Goal: Information Seeking & Learning: Learn about a topic

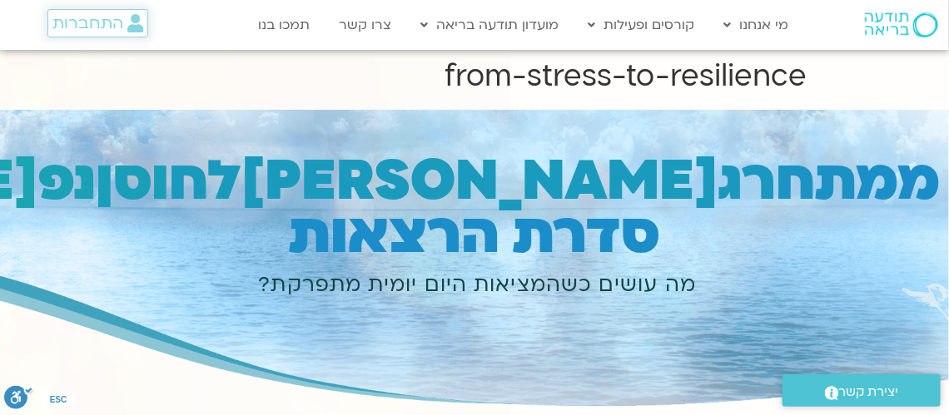
click at [87, 22] on span "התחברות" at bounding box center [87, 23] width 71 height 18
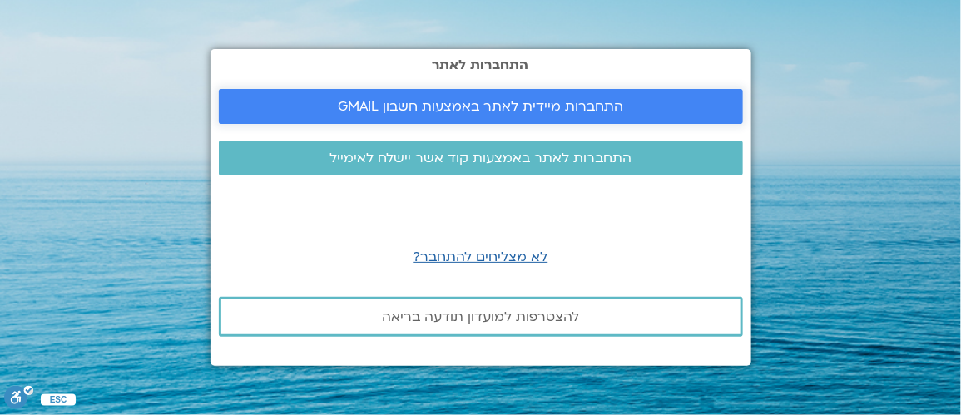
click at [554, 105] on span "התחברות מיידית לאתר באמצעות חשבון GMAIL" at bounding box center [481, 106] width 286 height 15
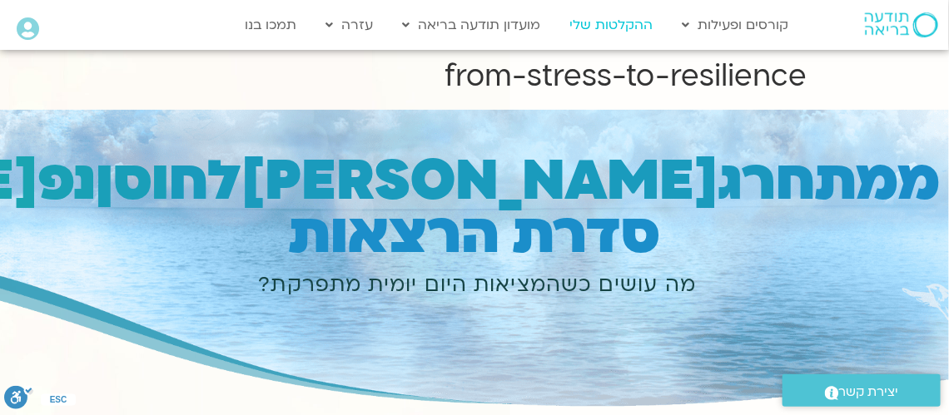
click at [578, 26] on link "ההקלטות שלי" at bounding box center [611, 25] width 100 height 32
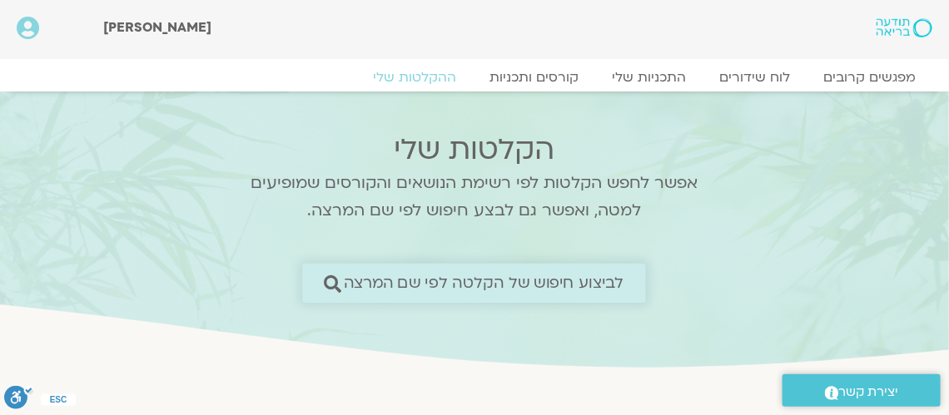
click at [473, 282] on span "לביצוע חיפוש של הקלטה לפי שם המרצה" at bounding box center [484, 283] width 281 height 17
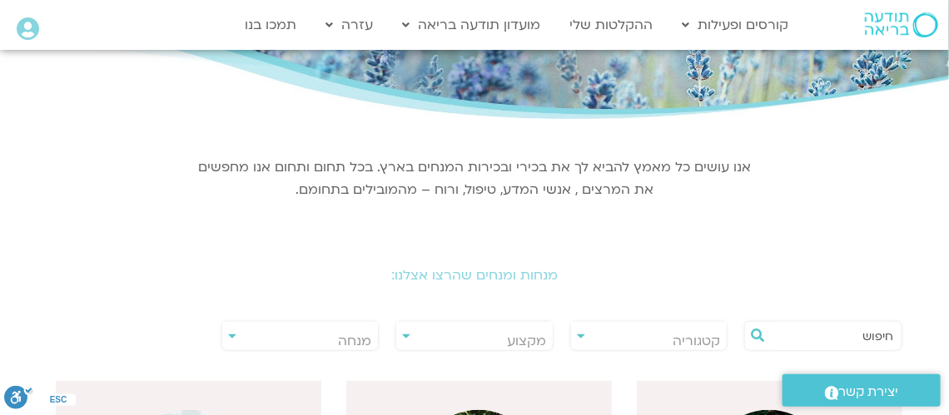
scroll to position [250, 0]
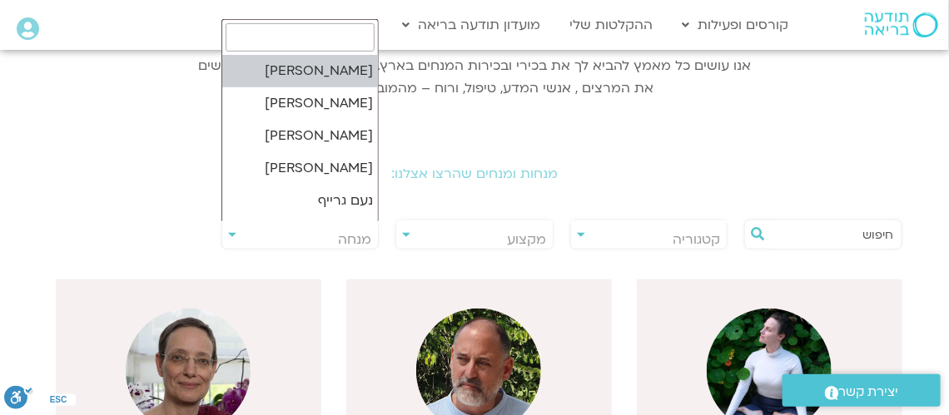
click at [231, 241] on span "מנחה" at bounding box center [300, 240] width 156 height 38
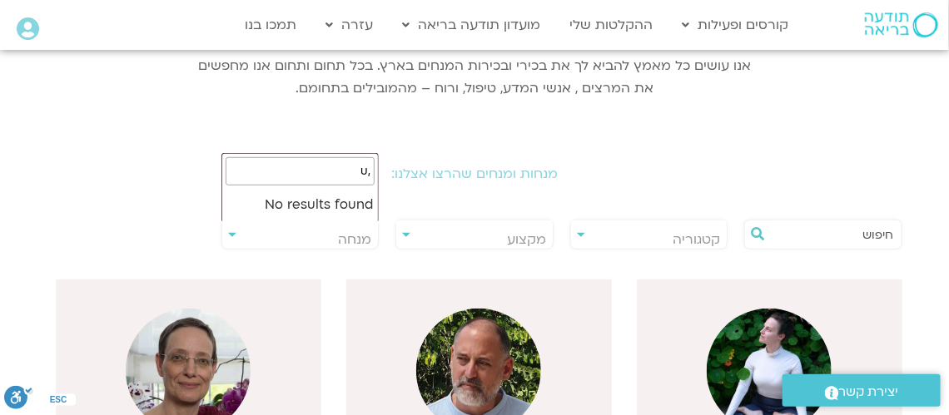
type input ","
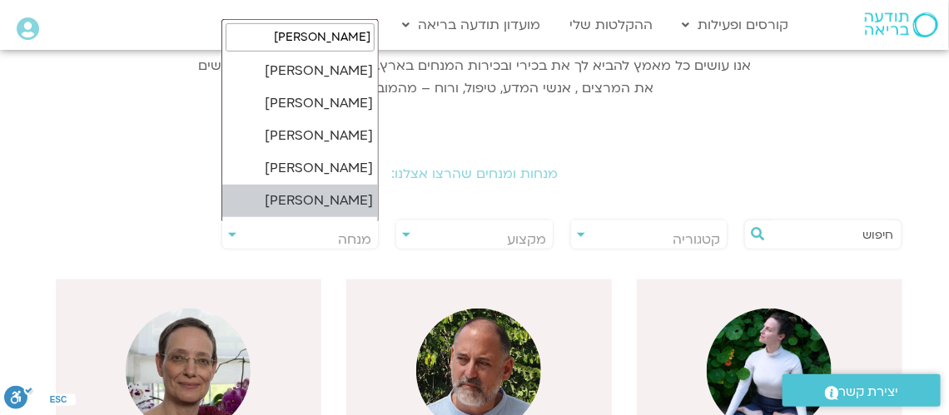
type input "תומר"
select select "****"
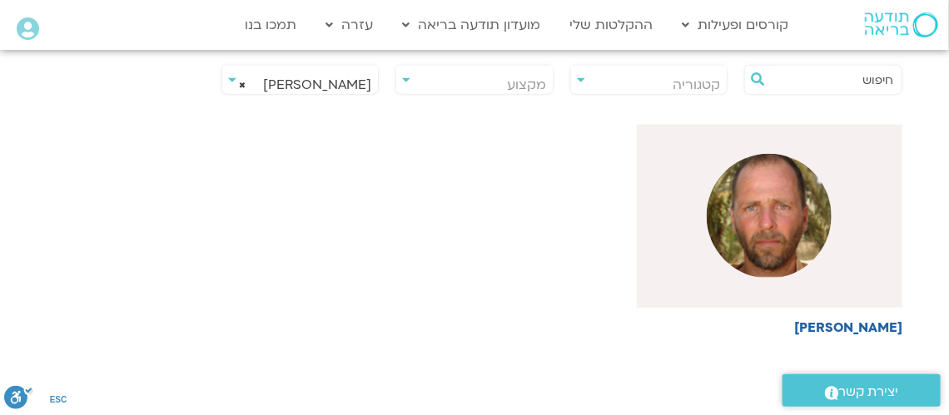
scroll to position [415, 0]
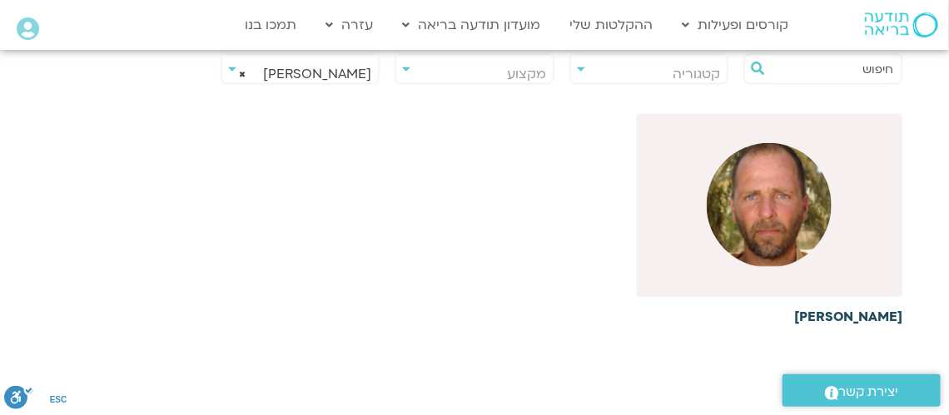
click at [758, 229] on img at bounding box center [769, 205] width 125 height 125
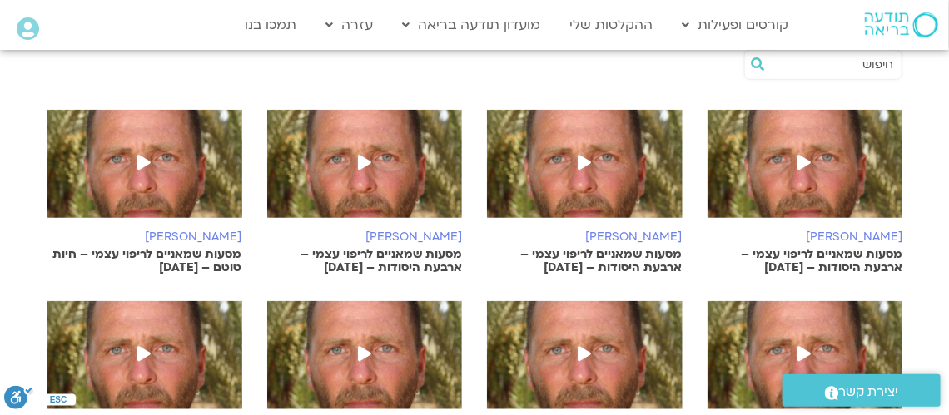
scroll to position [499, 0]
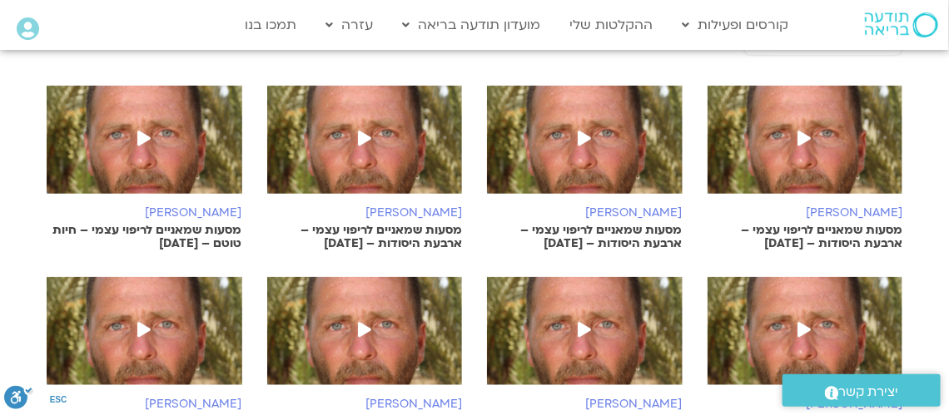
click at [804, 131] on icon at bounding box center [804, 138] width 13 height 15
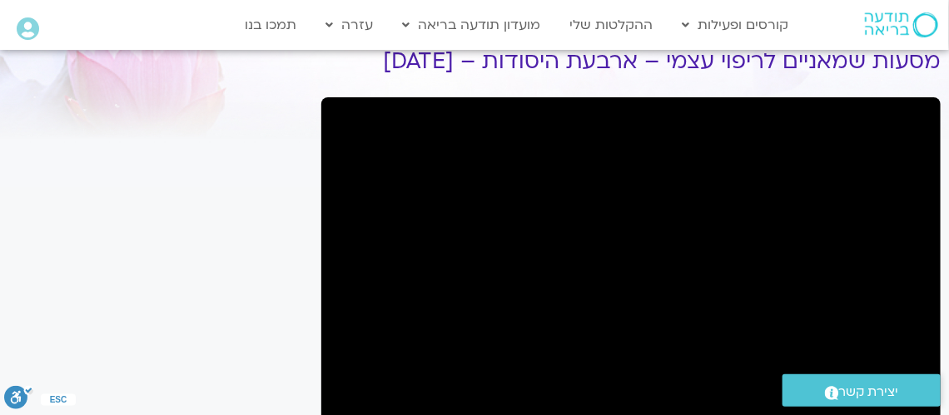
scroll to position [21, 0]
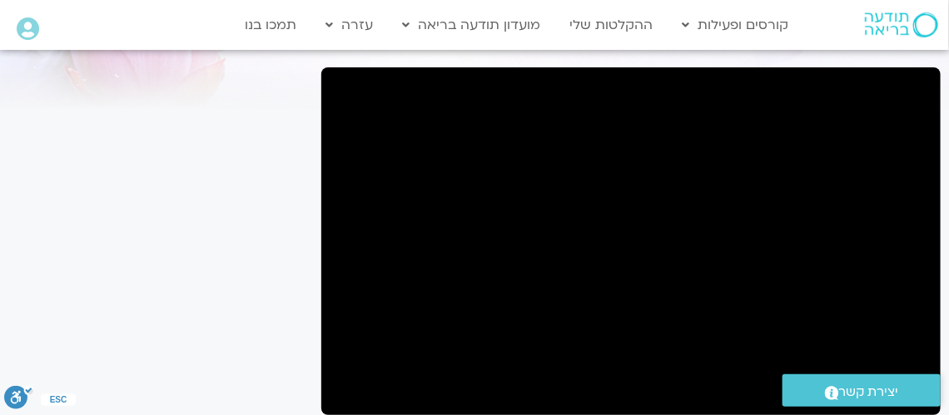
scroll to position [104, 0]
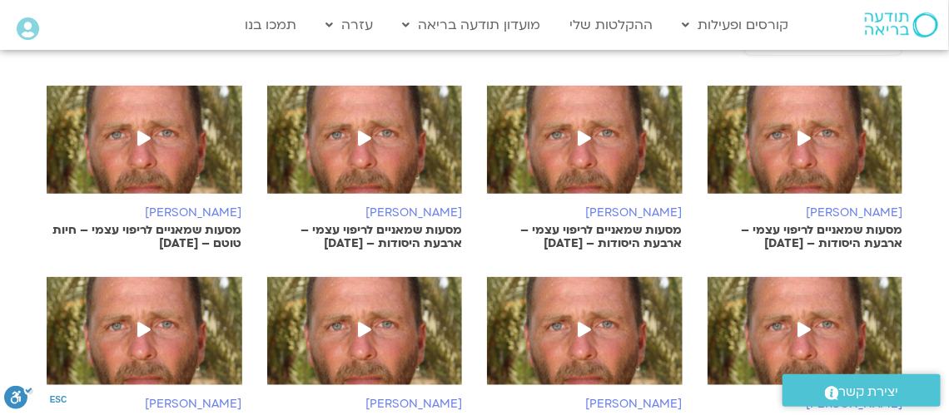
click at [583, 131] on icon at bounding box center [584, 138] width 13 height 15
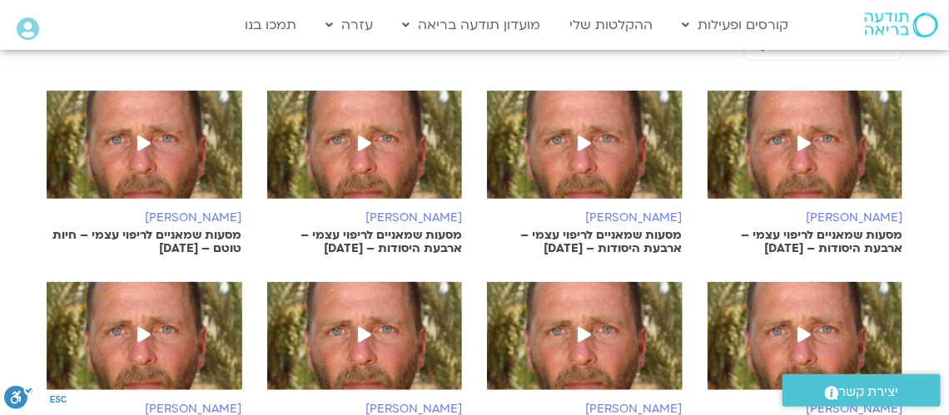
scroll to position [499, 0]
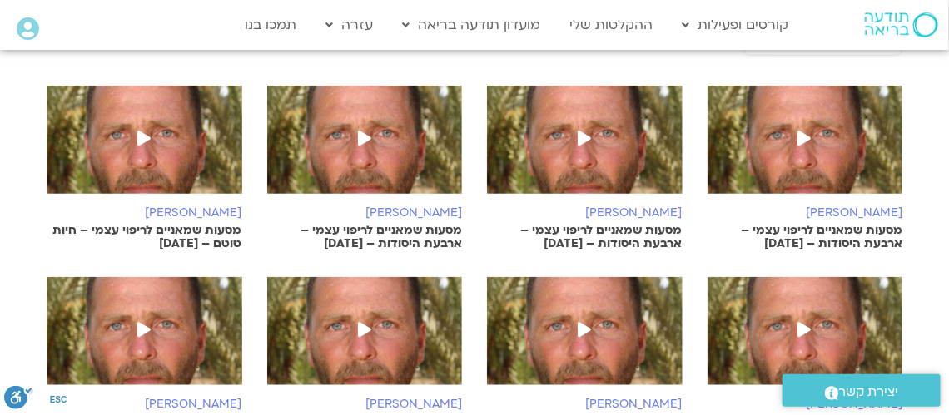
click at [802, 131] on icon at bounding box center [804, 138] width 13 height 15
